Goal: Complete application form

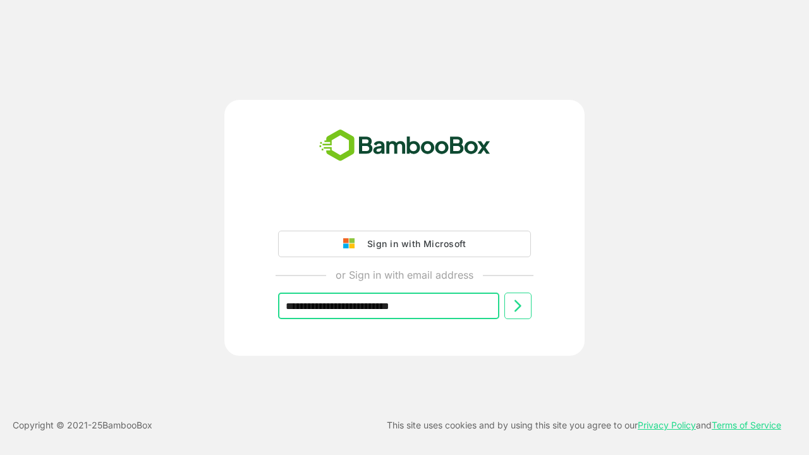
type input "**********"
click at [518, 306] on icon at bounding box center [517, 305] width 15 height 15
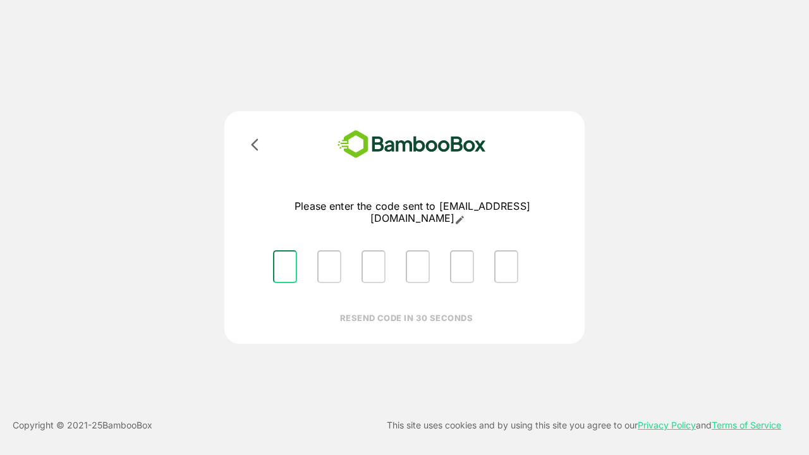
type input "*"
